Goal: Task Accomplishment & Management: Use online tool/utility

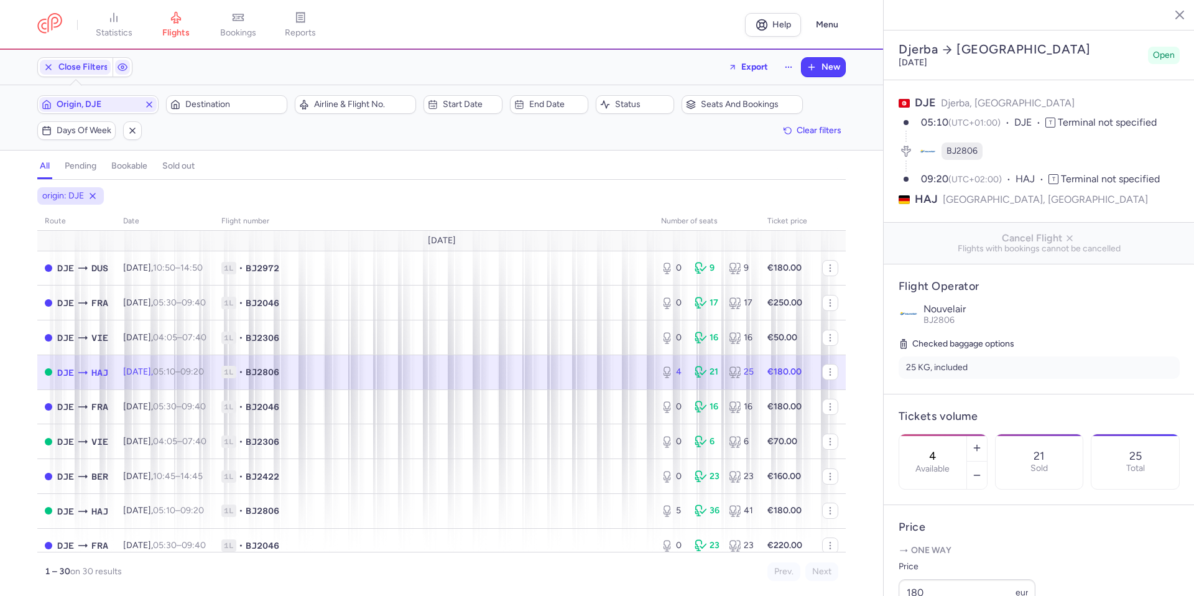
select select "days"
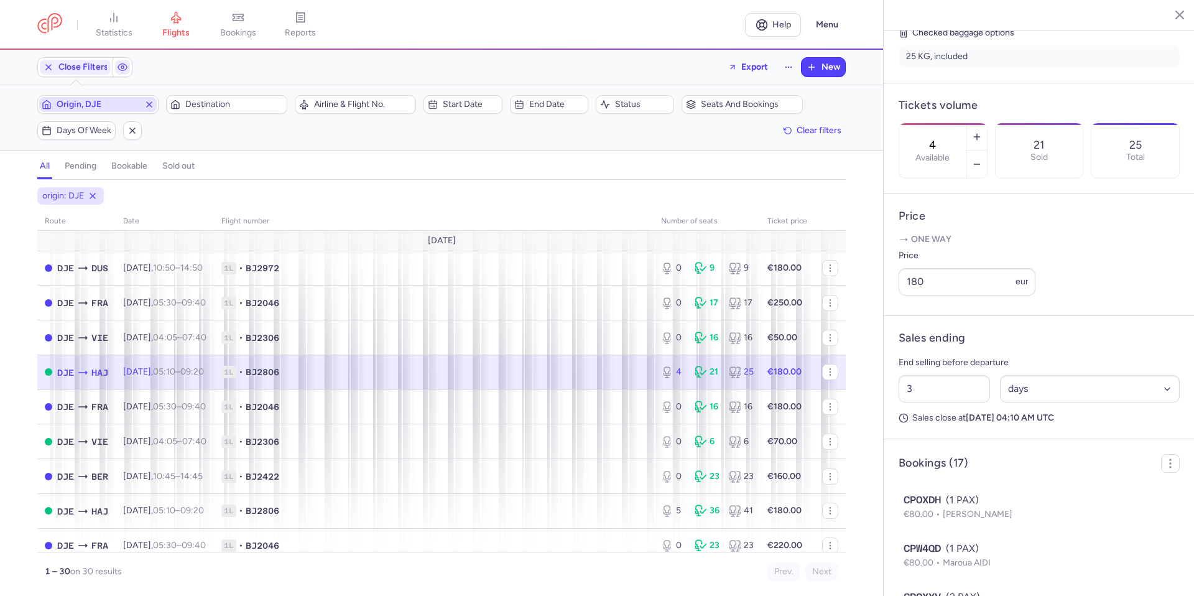
click at [155, 103] on span "Origin, DJE" at bounding box center [98, 104] width 118 height 15
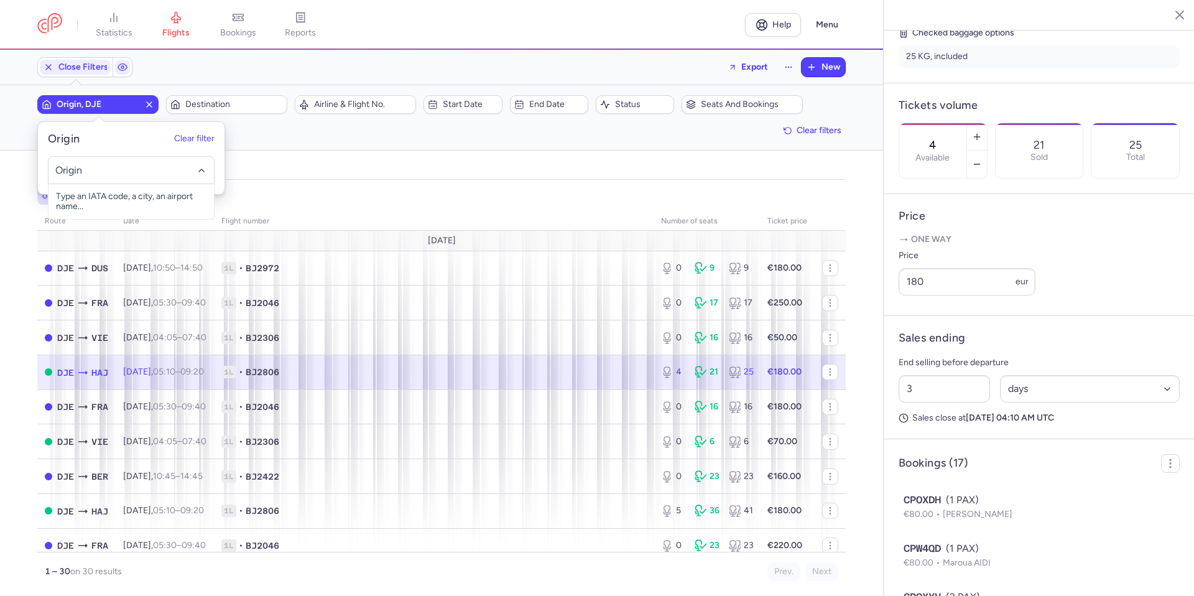
click at [146, 107] on icon "button" at bounding box center [149, 105] width 10 height 10
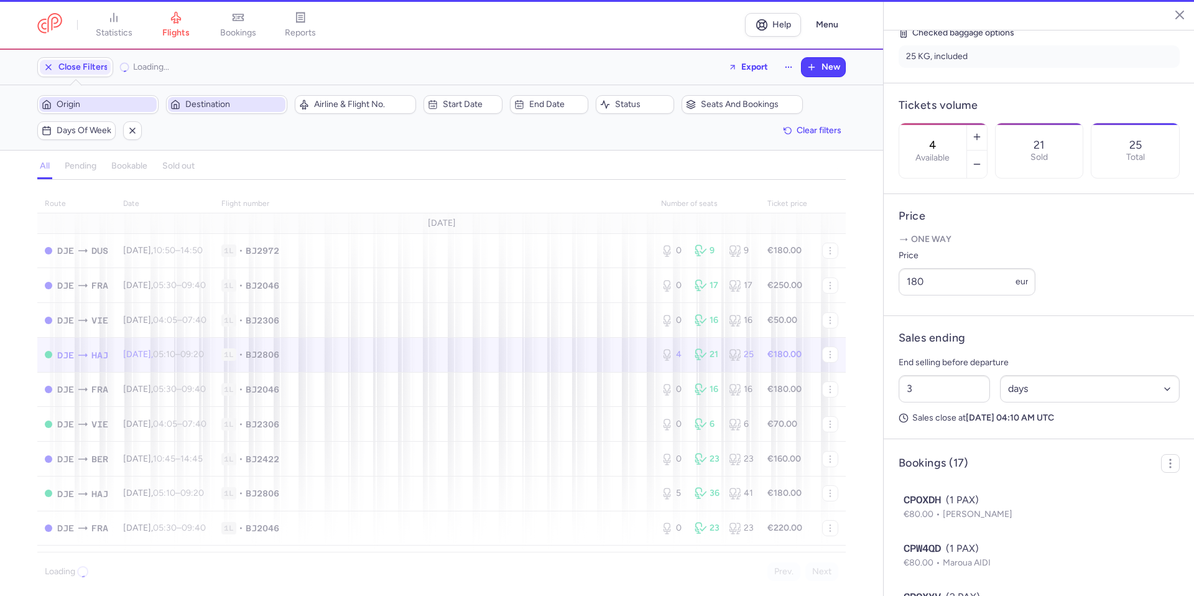
click at [206, 107] on span "Destination" at bounding box center [234, 105] width 98 height 10
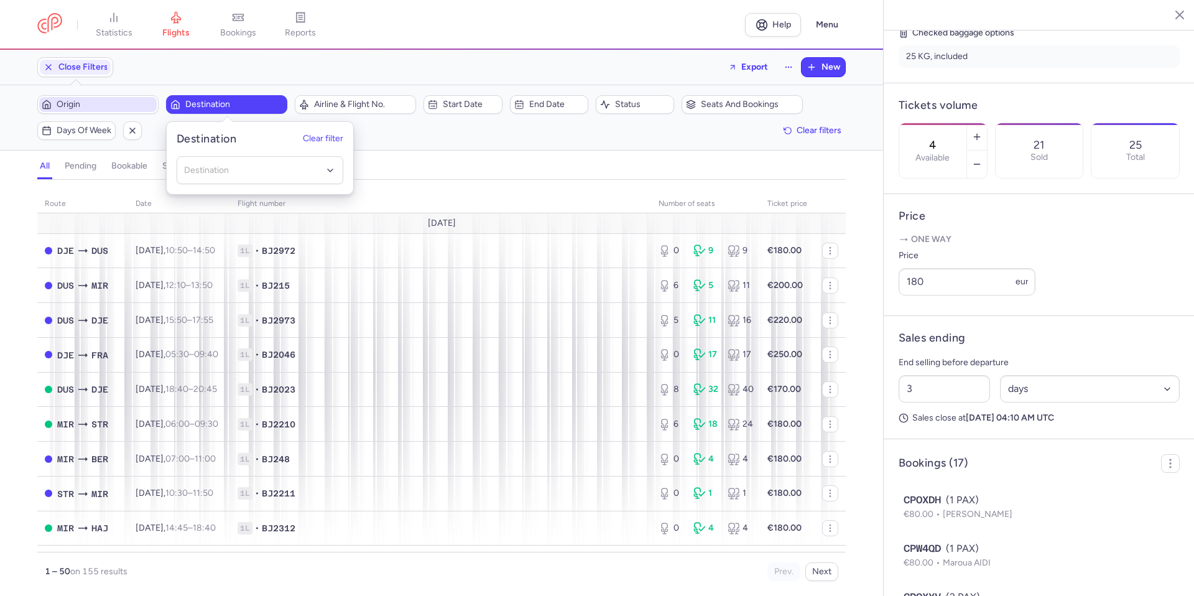
click at [93, 107] on span "Origin" at bounding box center [106, 105] width 98 height 10
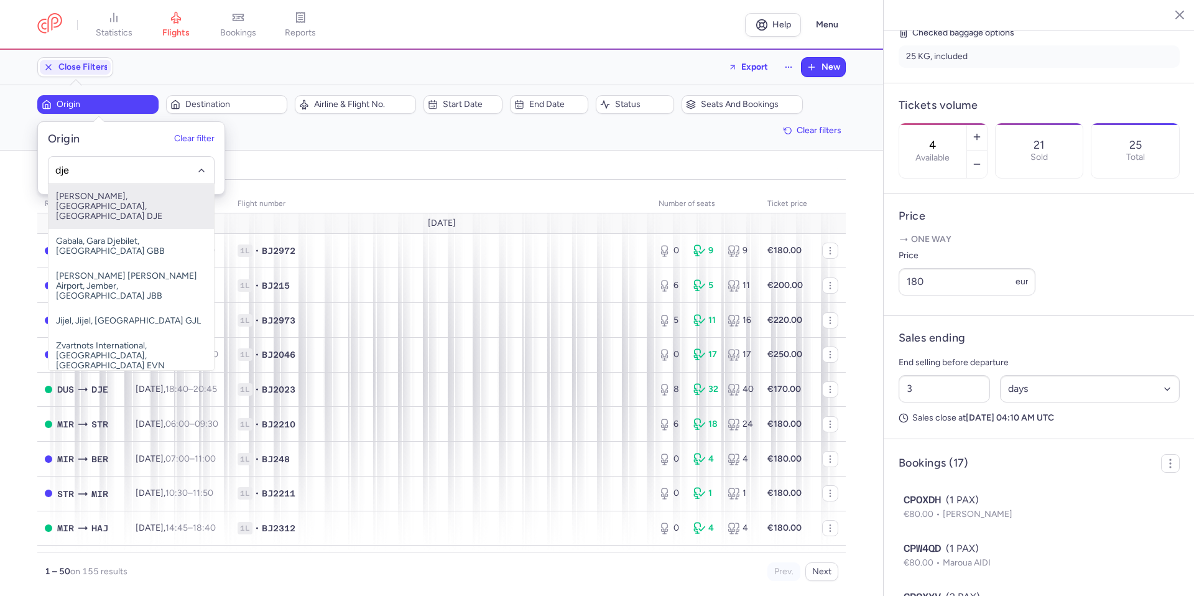
type input "dje"
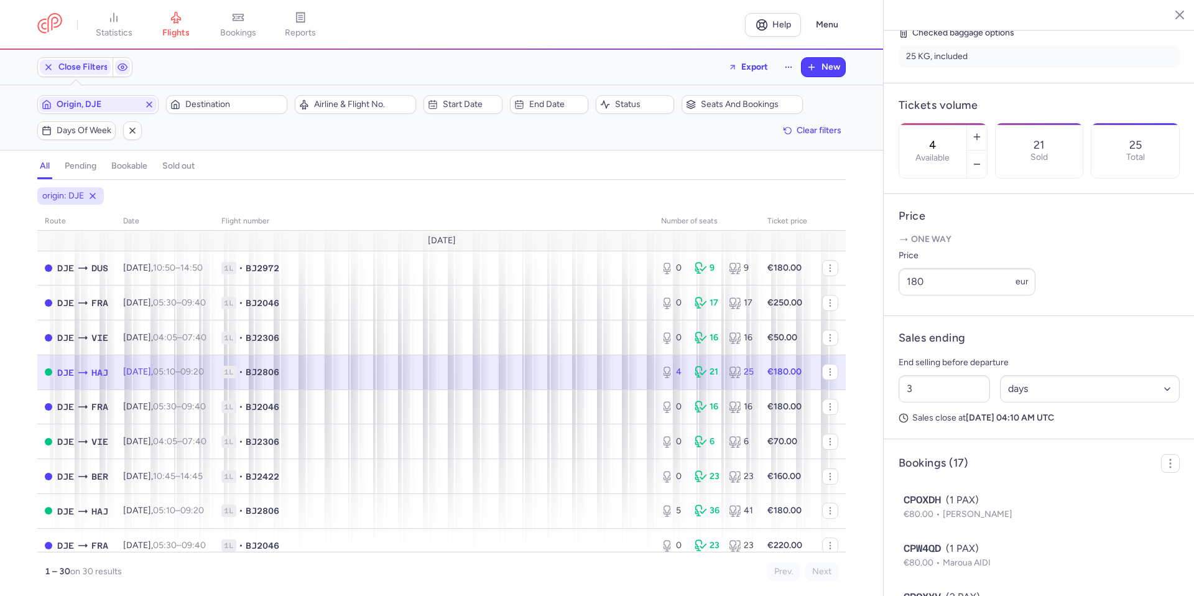
click at [760, 384] on td "1L • BJ2806" at bounding box center [787, 371] width 55 height 35
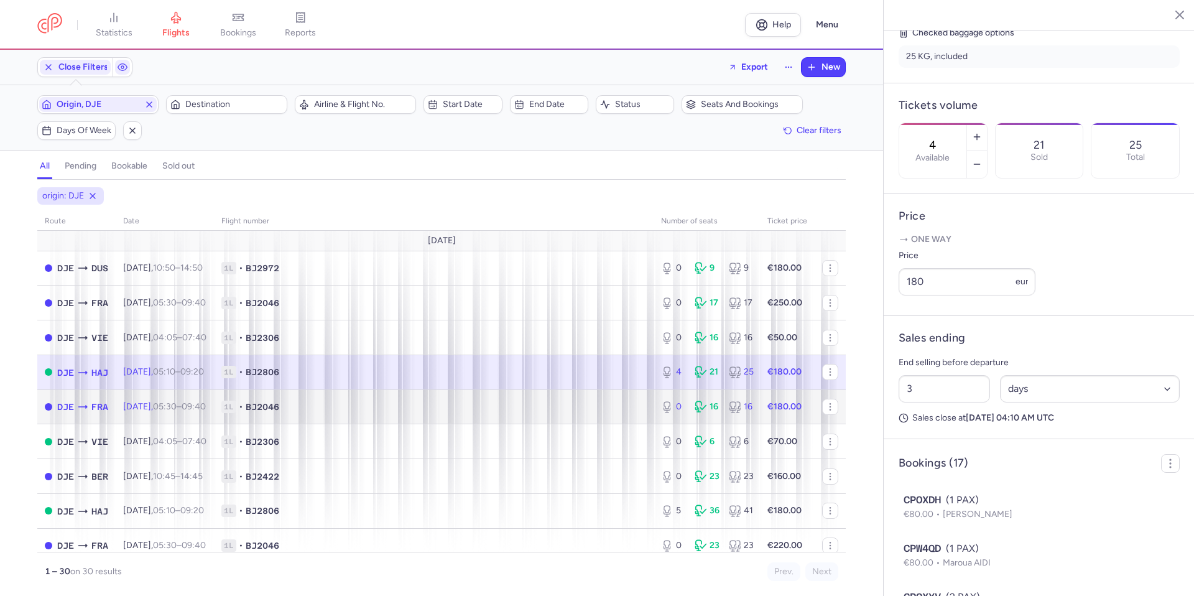
click at [383, 409] on span "1L • BJ2046" at bounding box center [433, 407] width 425 height 12
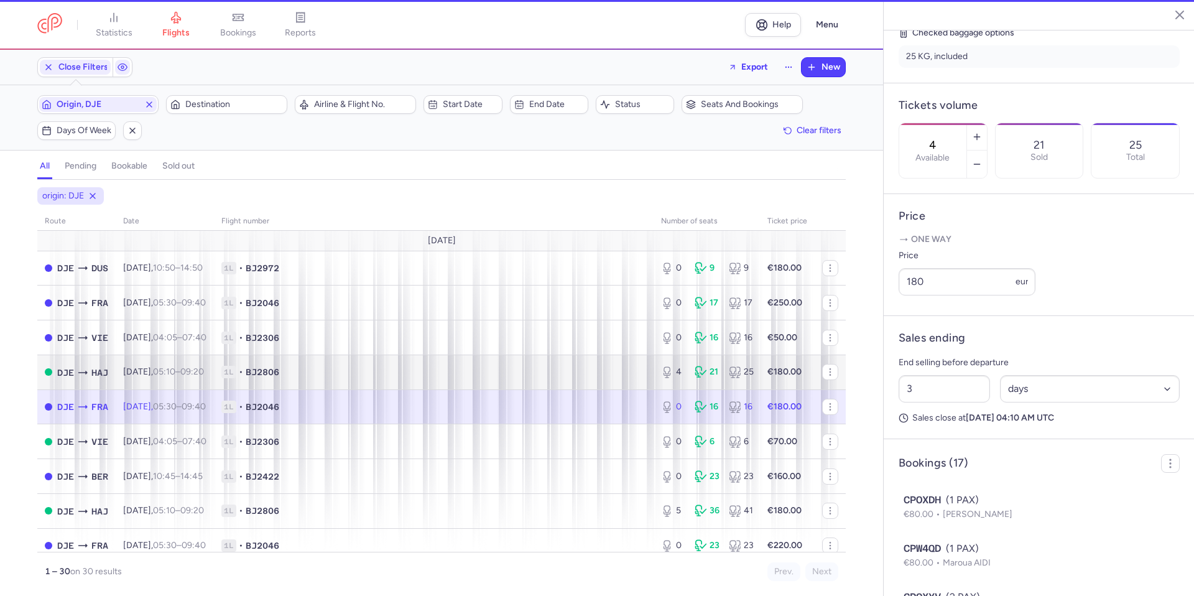
type input "0"
type input "17"
click at [423, 382] on td "1L • BJ2806" at bounding box center [434, 371] width 440 height 35
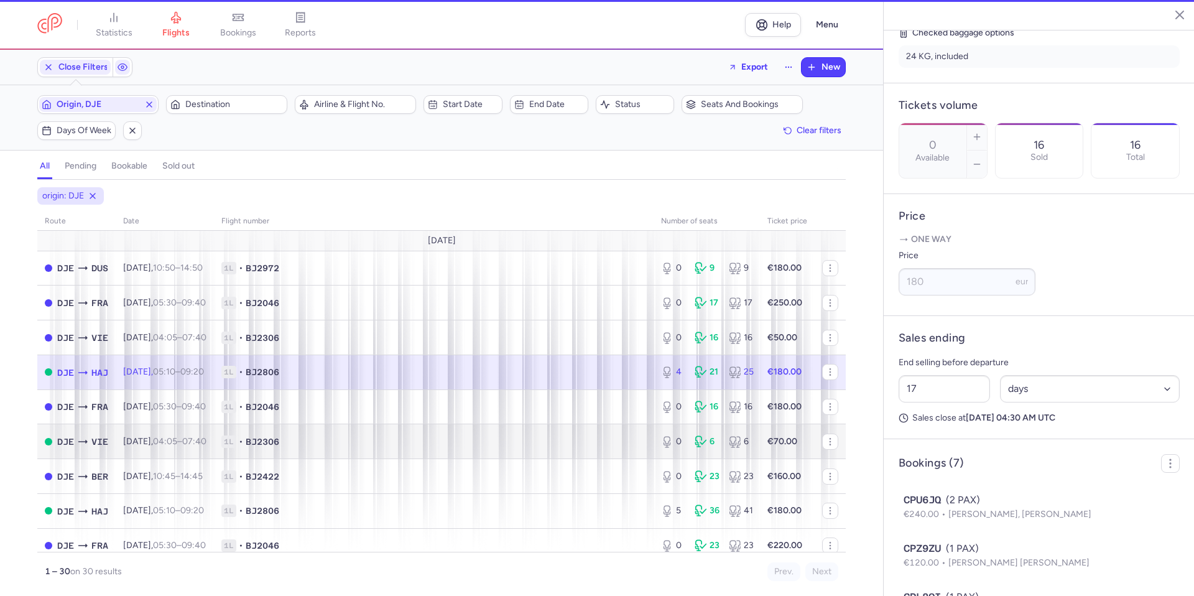
type input "4"
type input "3"
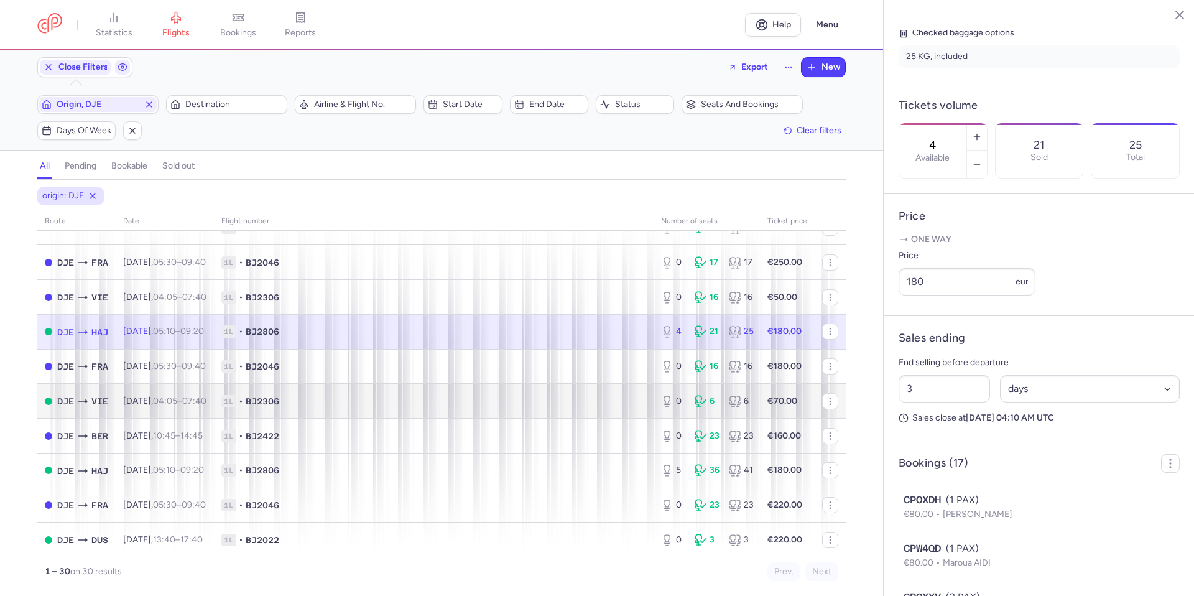
scroll to position [62, 0]
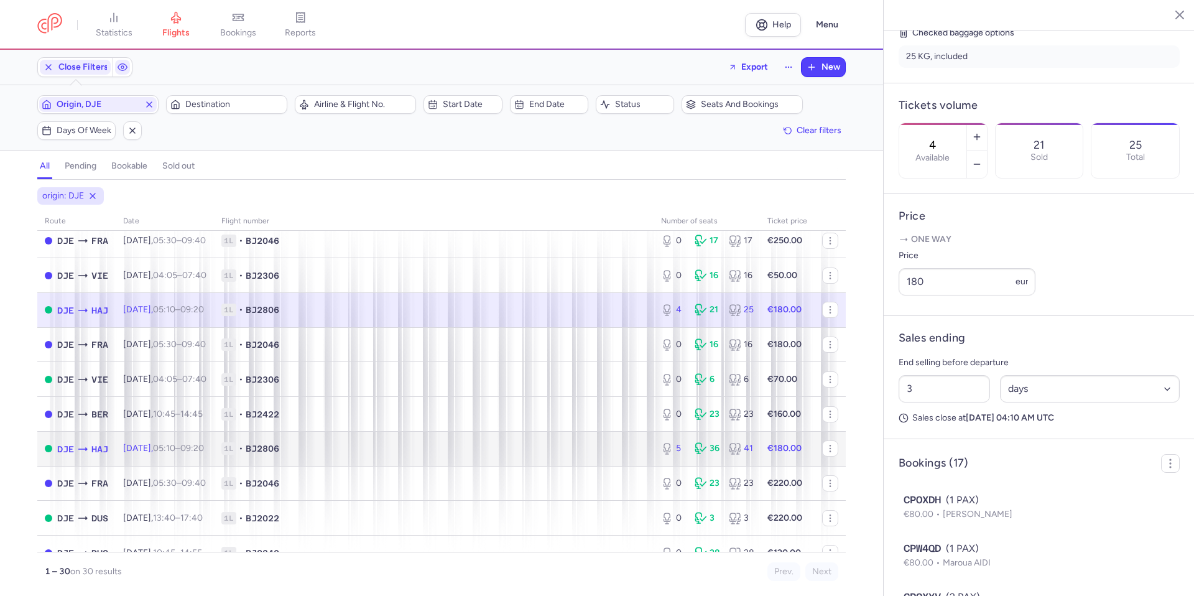
click at [402, 440] on td "1L • BJ2806" at bounding box center [434, 448] width 440 height 35
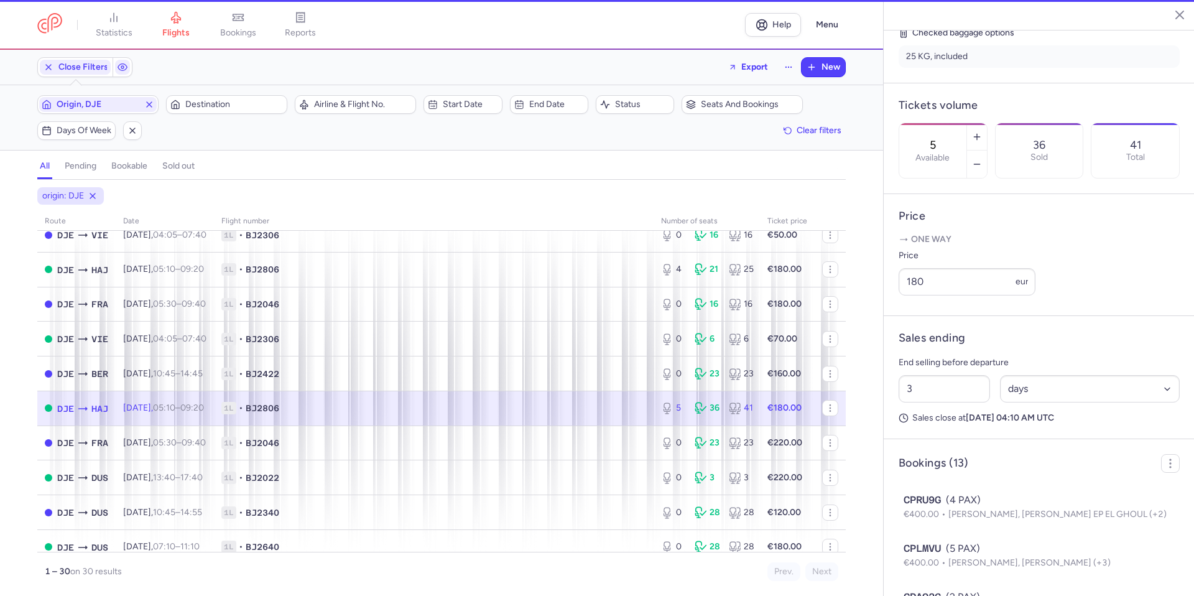
scroll to position [124, 0]
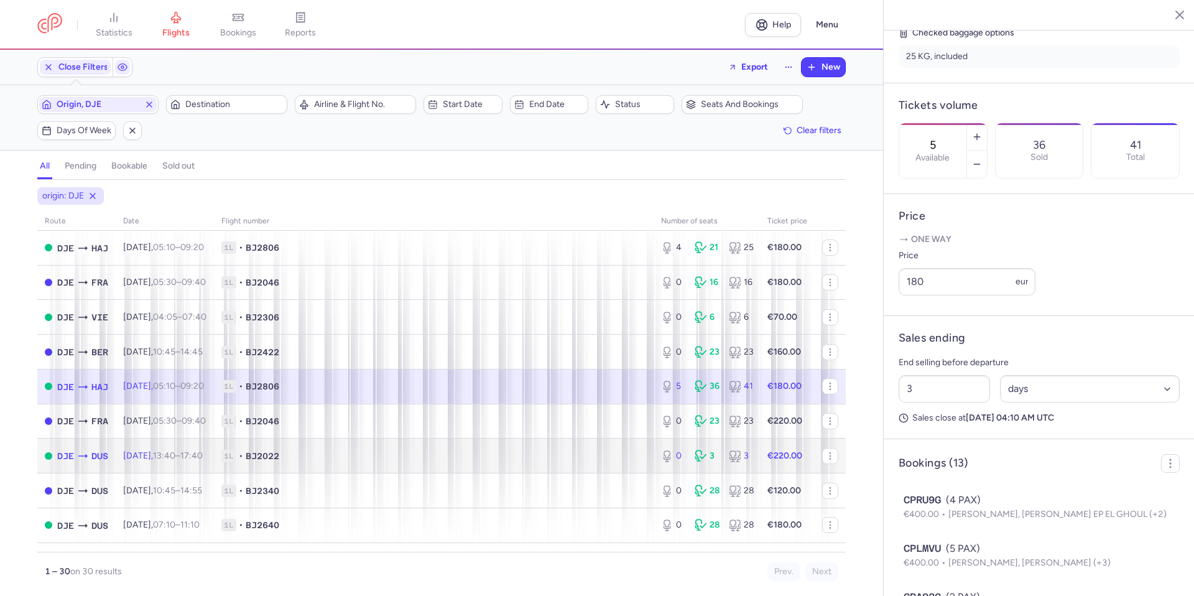
click at [410, 450] on span "1L • BJ2022" at bounding box center [433, 456] width 425 height 12
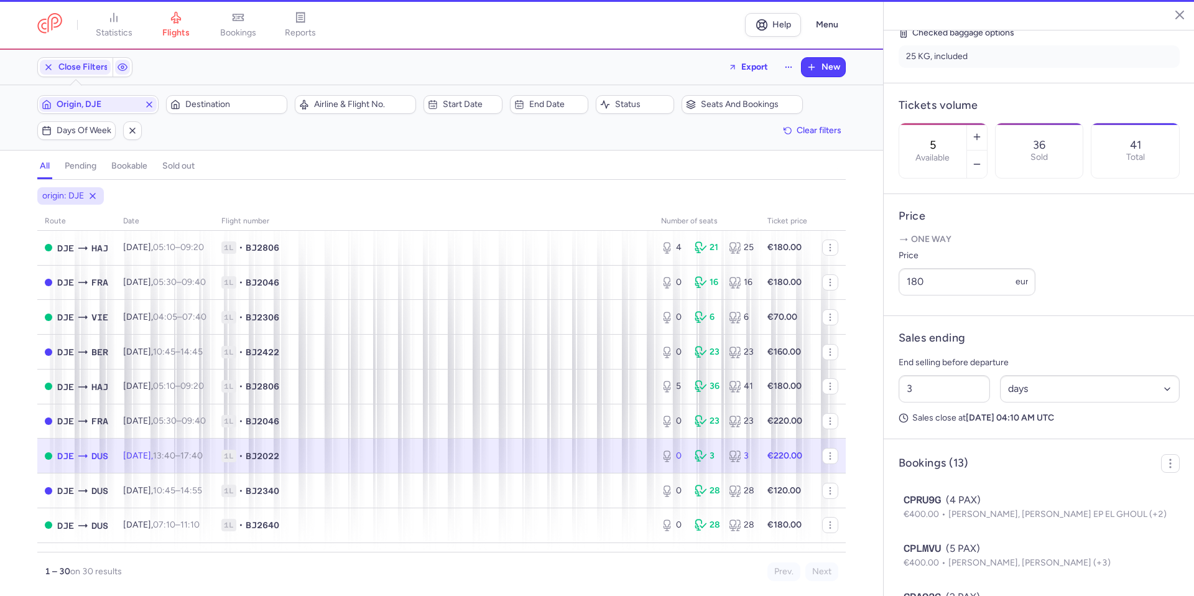
type input "0"
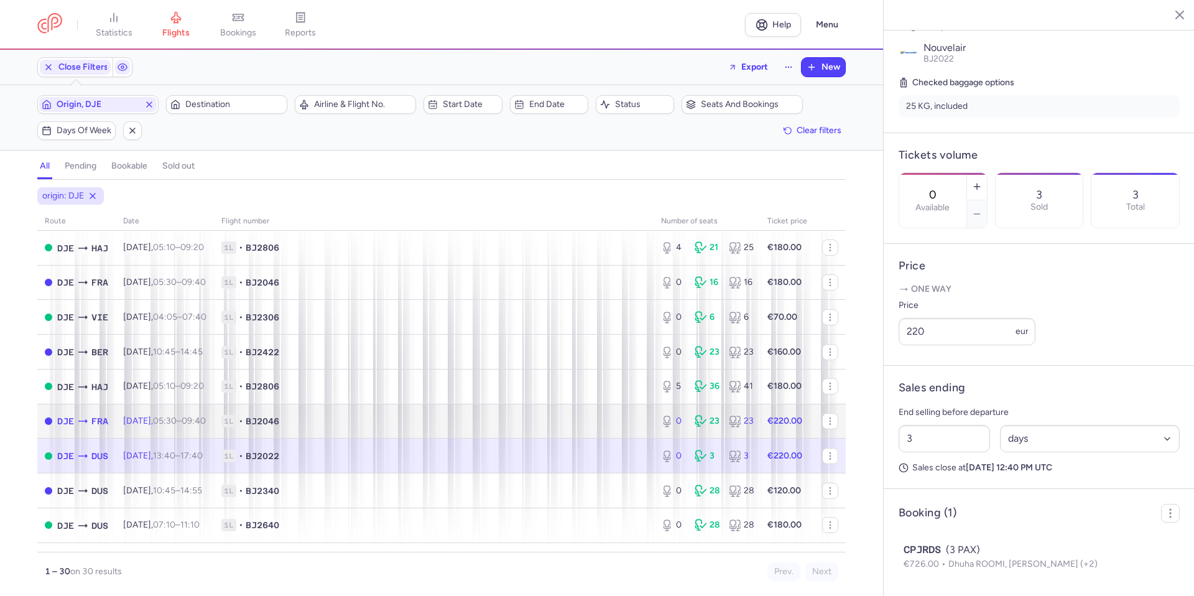
click at [504, 428] on td "1L • BJ2046" at bounding box center [434, 421] width 440 height 35
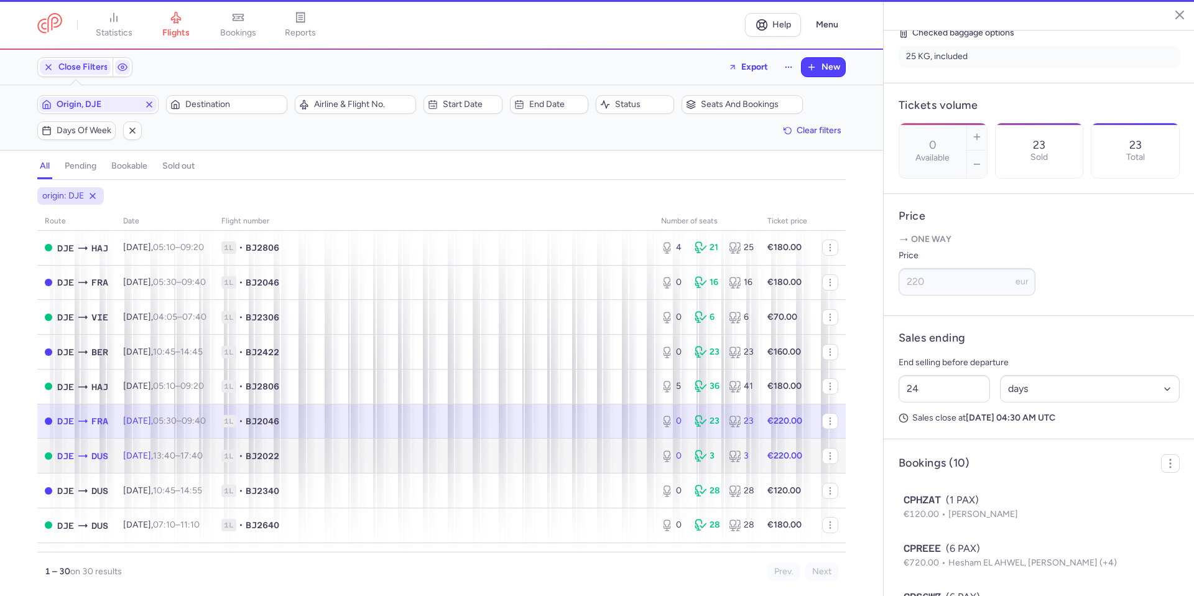
click at [494, 461] on span "1L • BJ2022" at bounding box center [433, 456] width 425 height 12
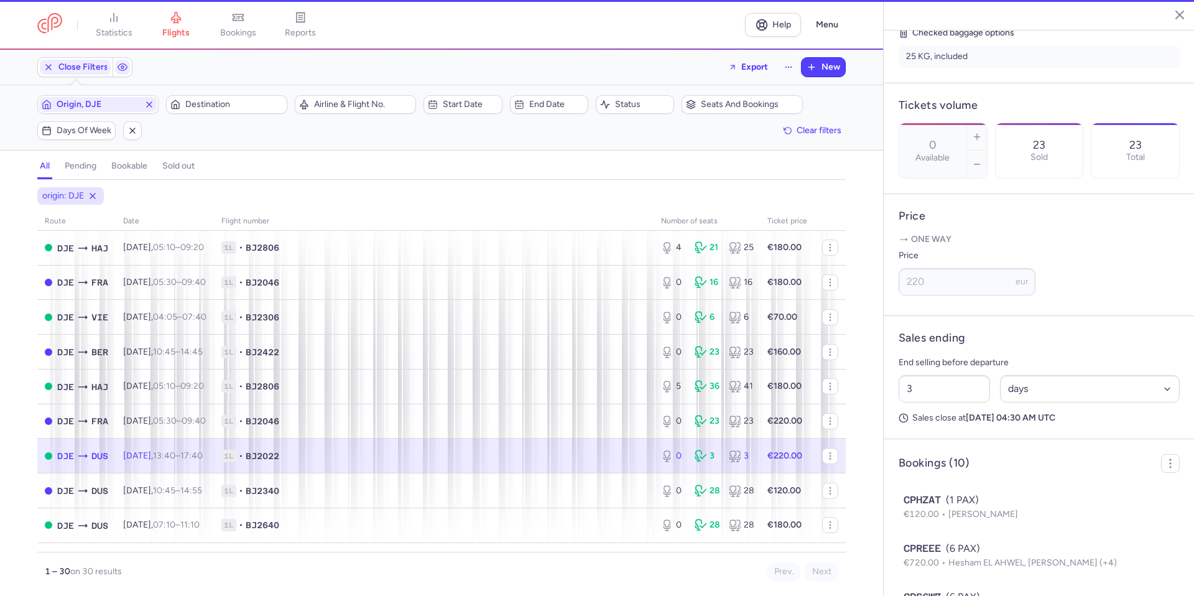
scroll to position [294, 0]
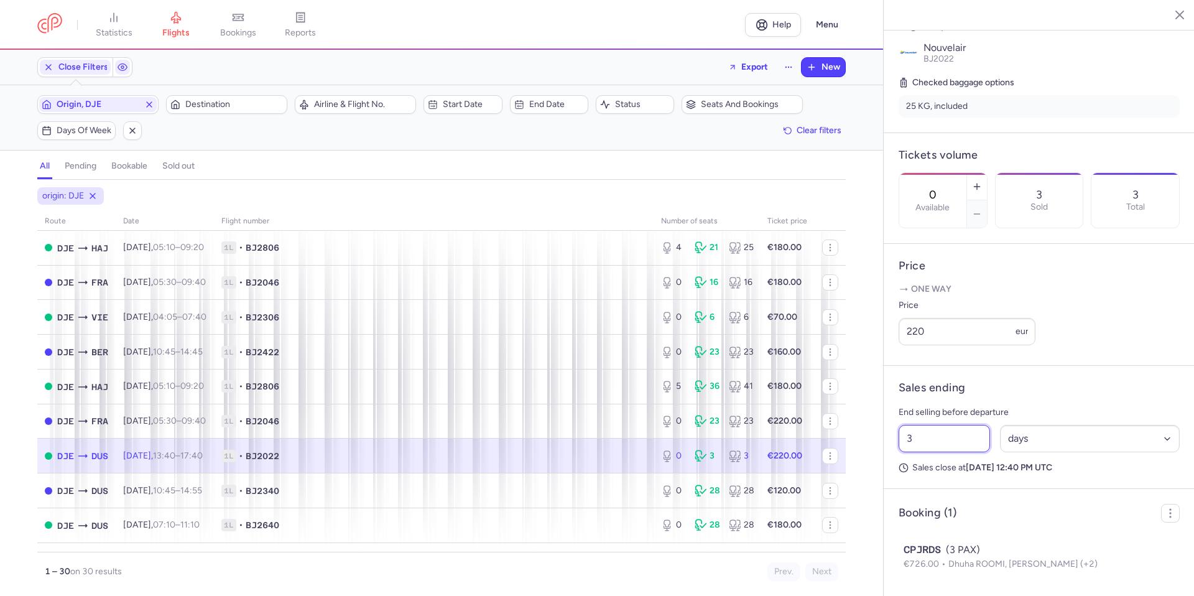
drag, startPoint x: 937, startPoint y: 445, endPoint x: 886, endPoint y: 452, distance: 51.5
click at [821, 446] on div "statistics flights bookings reports Help Menu Close Filters Export New Filters …" at bounding box center [597, 298] width 1194 height 596
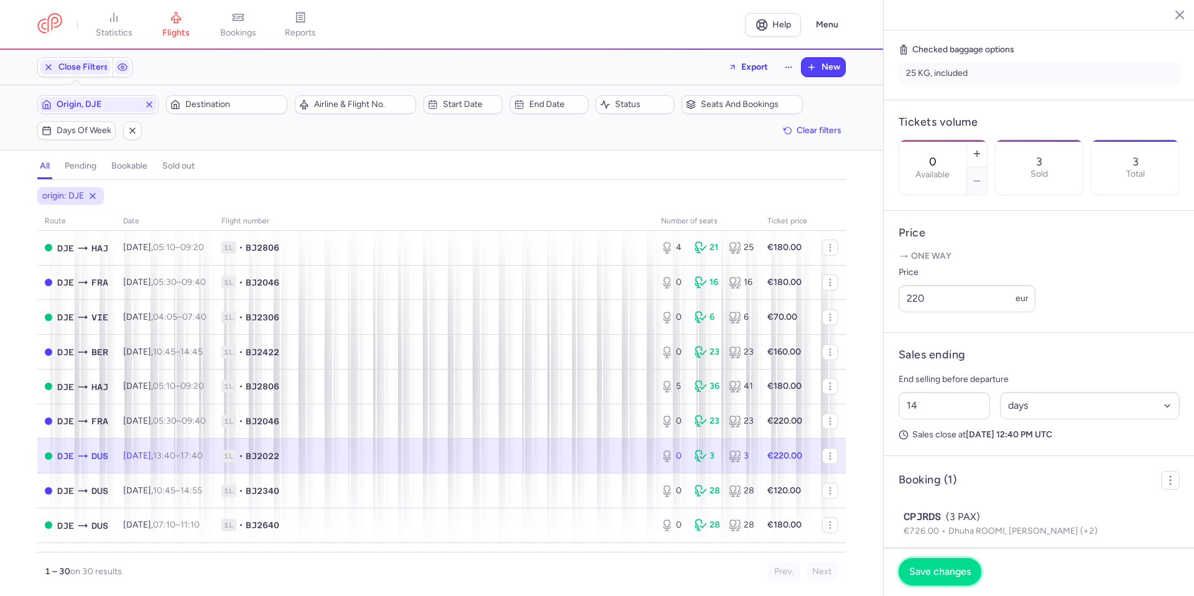
click at [956, 574] on span "Save changes" at bounding box center [940, 571] width 62 height 11
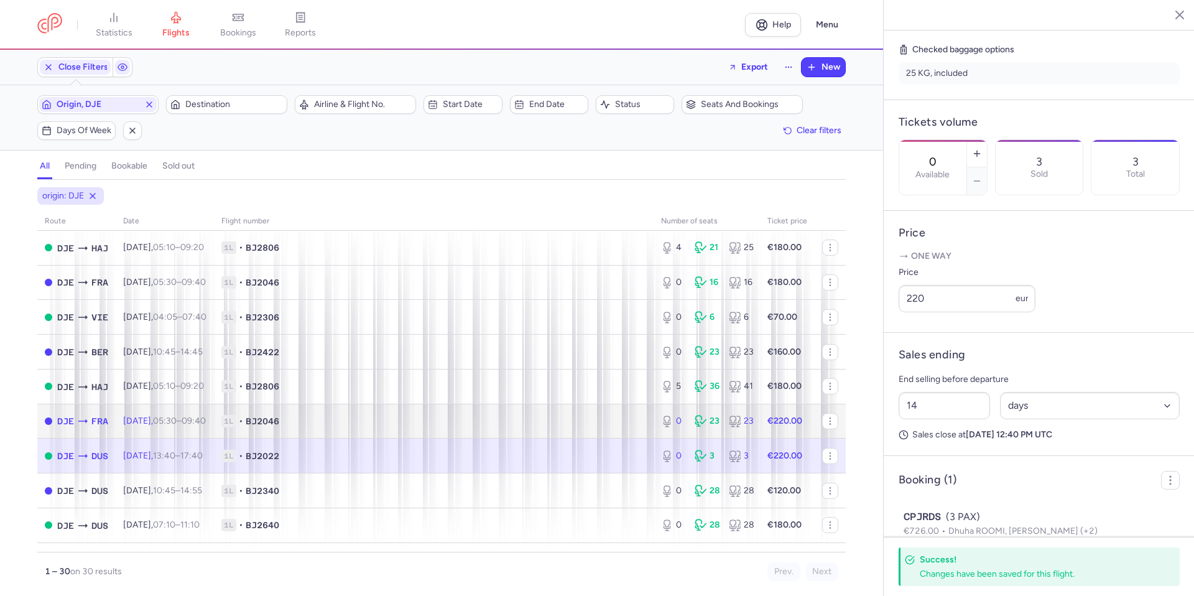
click at [598, 427] on span "1L • BJ2046" at bounding box center [433, 421] width 425 height 12
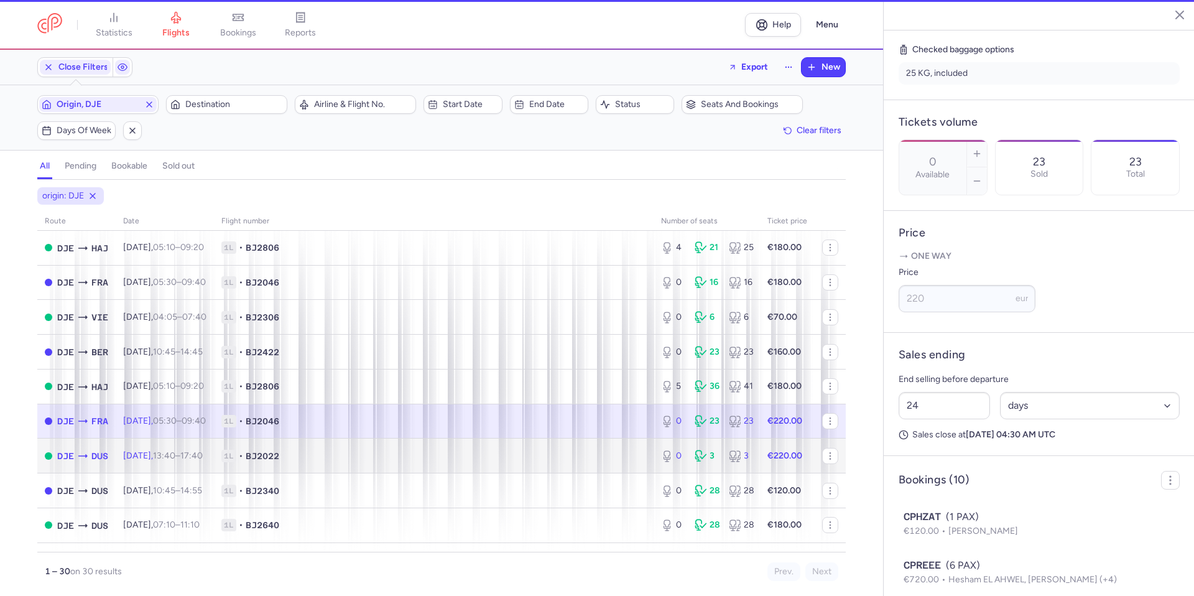
click at [576, 465] on td "1L • BJ2022" at bounding box center [434, 455] width 440 height 35
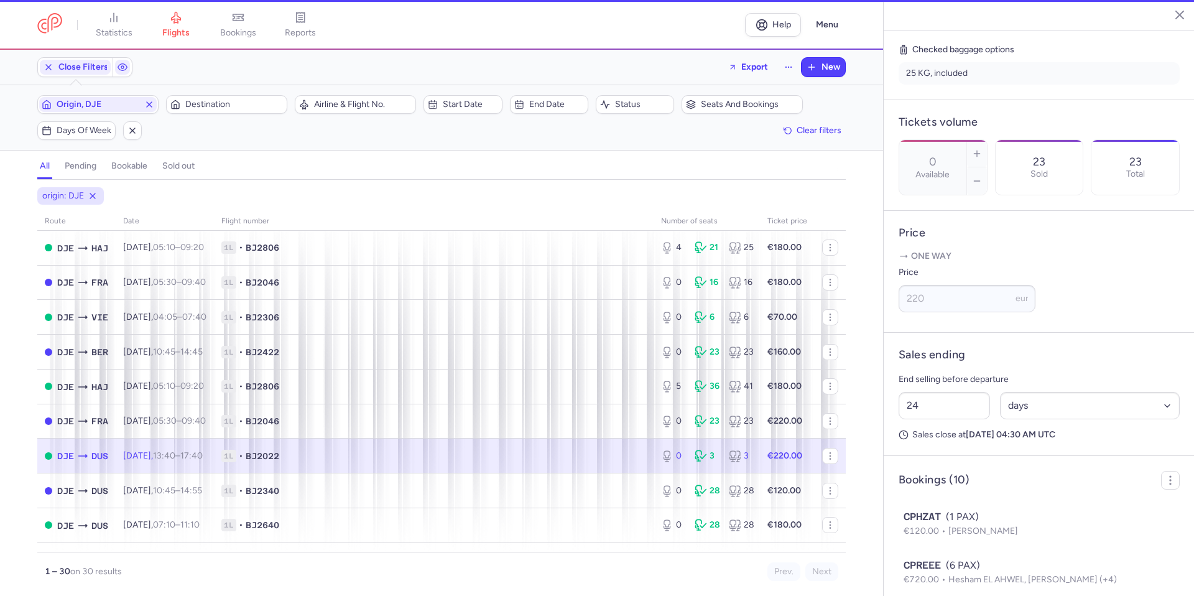
type input "14"
